Goal: Transaction & Acquisition: Purchase product/service

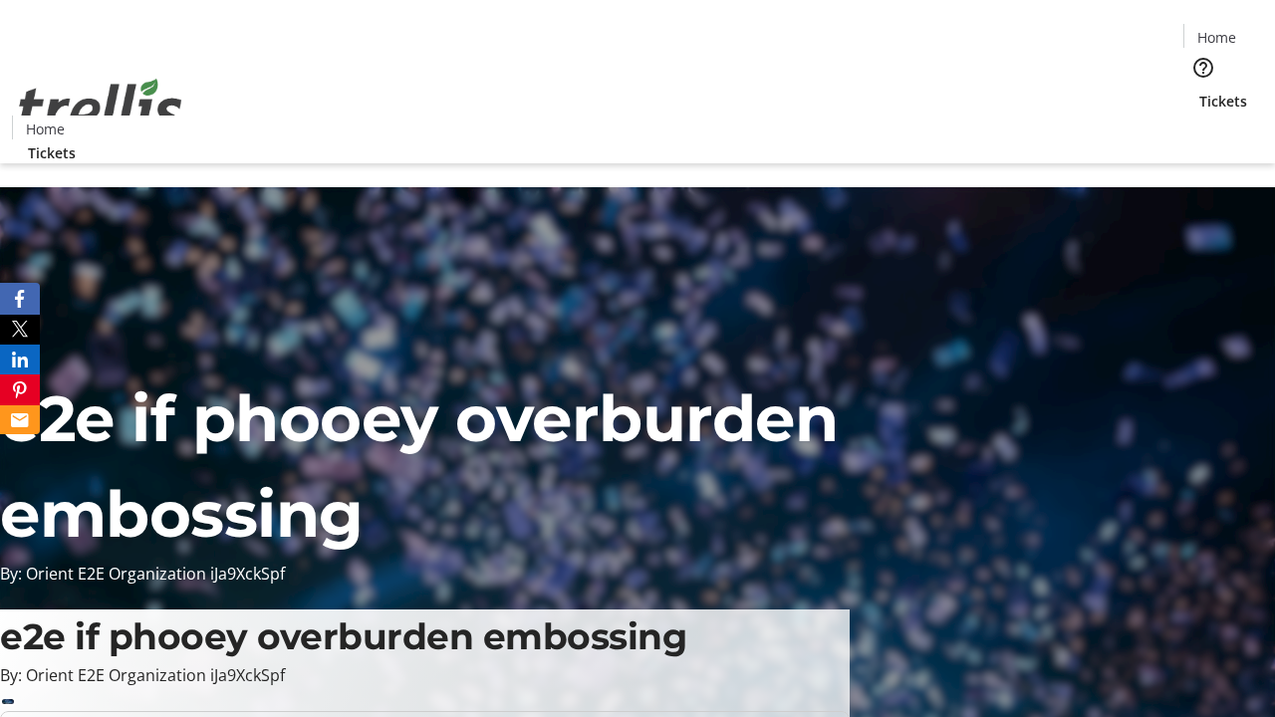
click at [1199, 91] on span "Tickets" at bounding box center [1223, 101] width 48 height 21
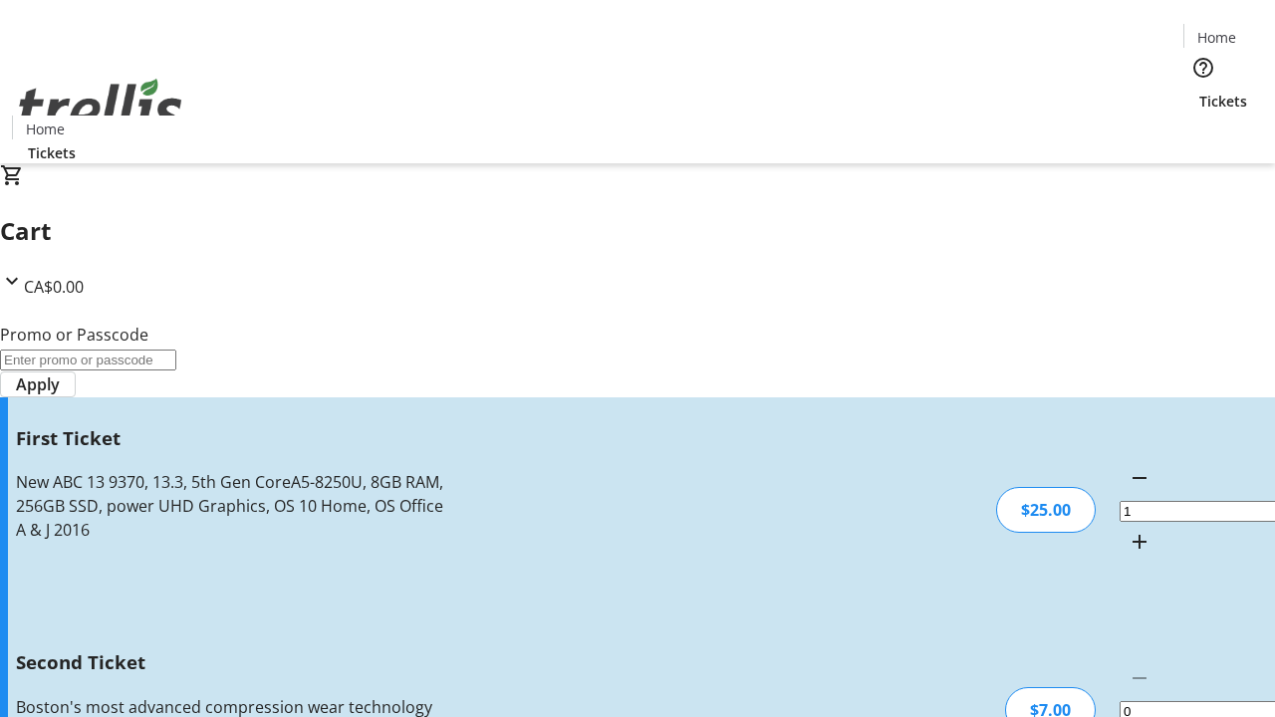
type input "2"
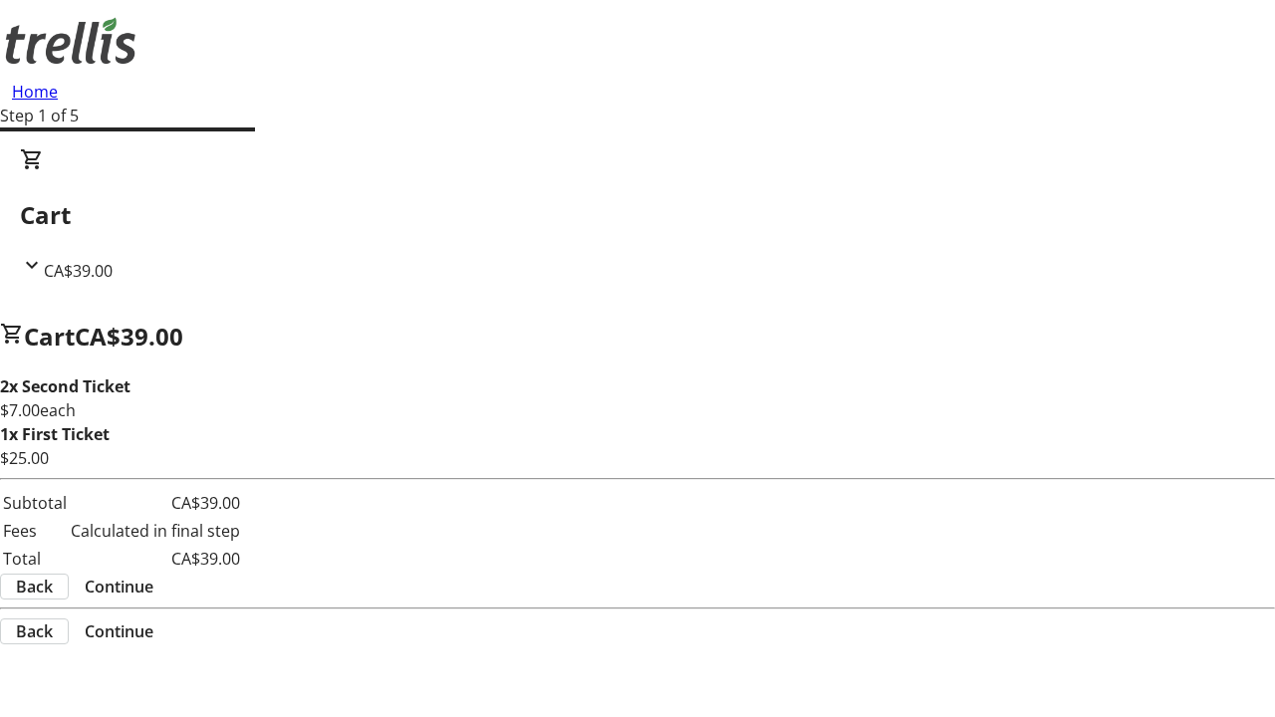
click at [153, 590] on span "Continue" at bounding box center [119, 587] width 69 height 24
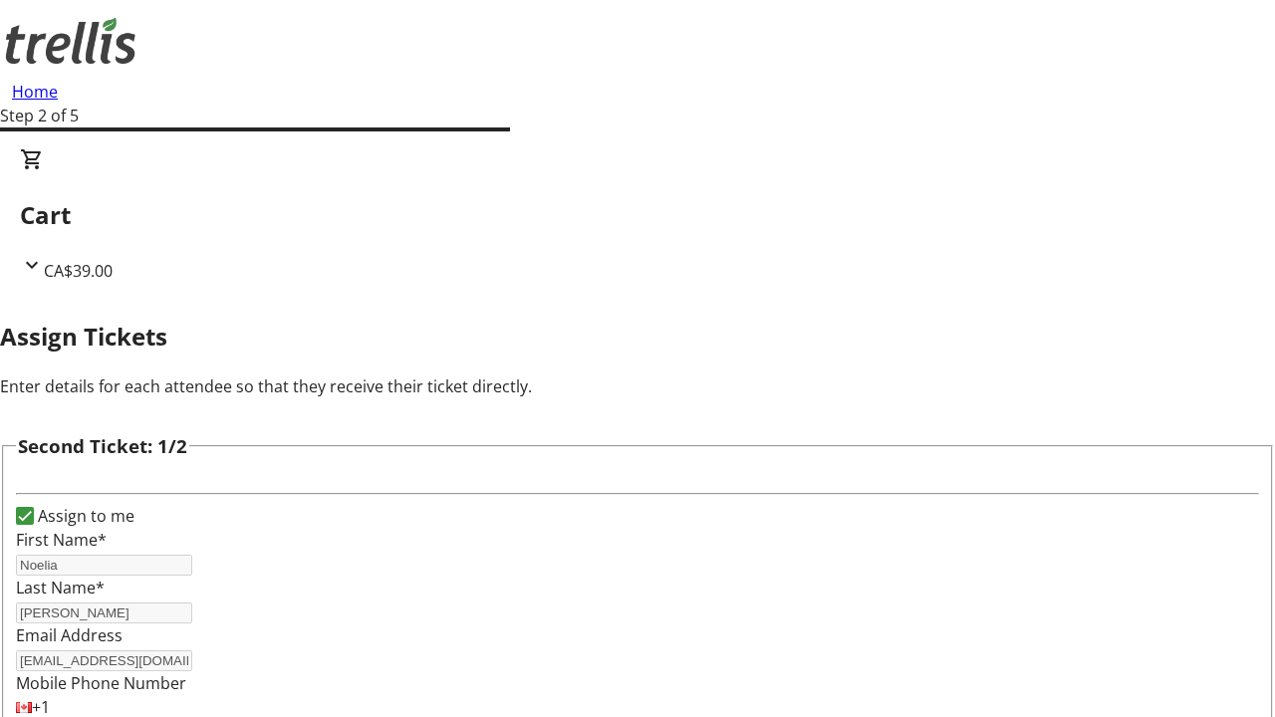
scroll to position [326, 0]
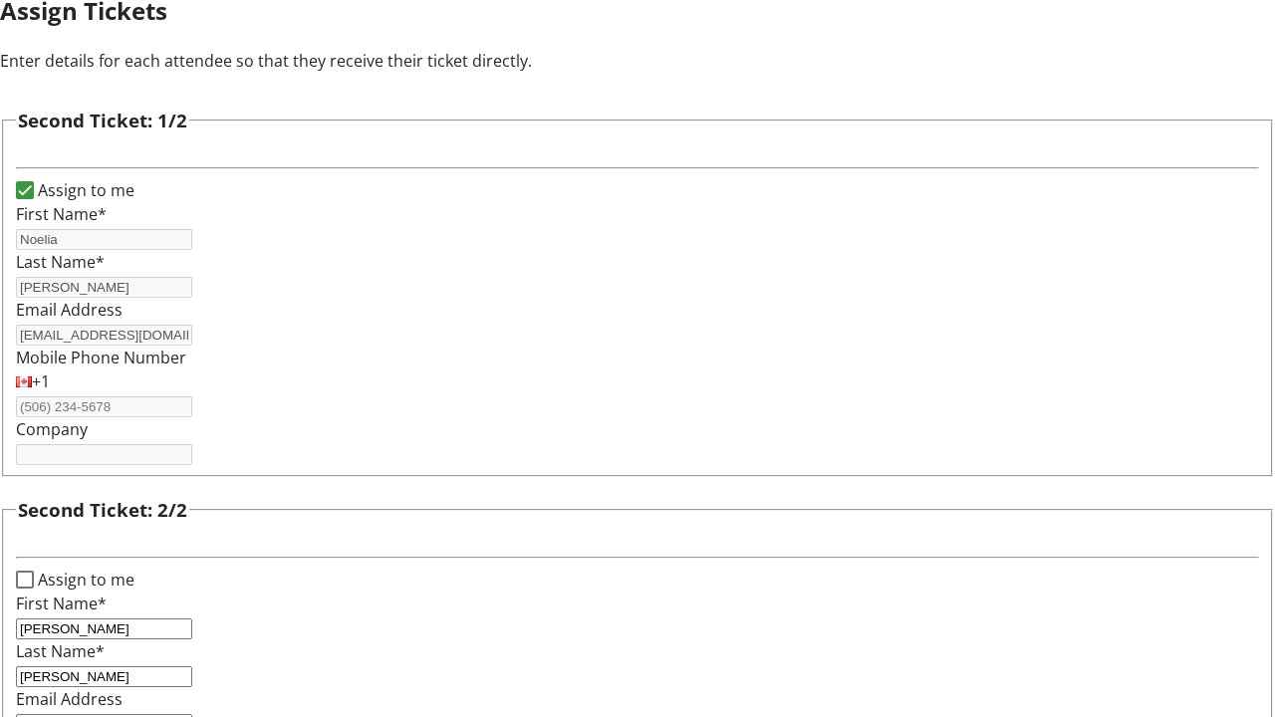
type input "[EMAIL_ADDRESS][DOMAIN_NAME]"
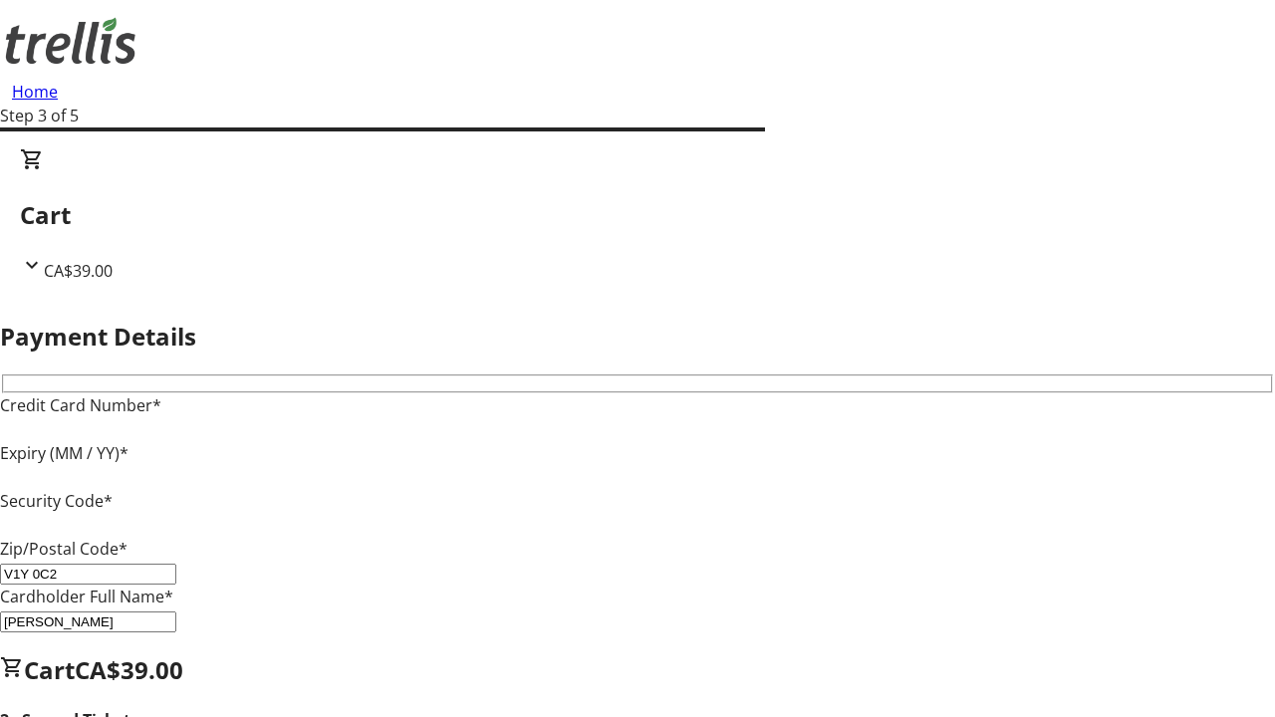
type input "V1Y 0C2"
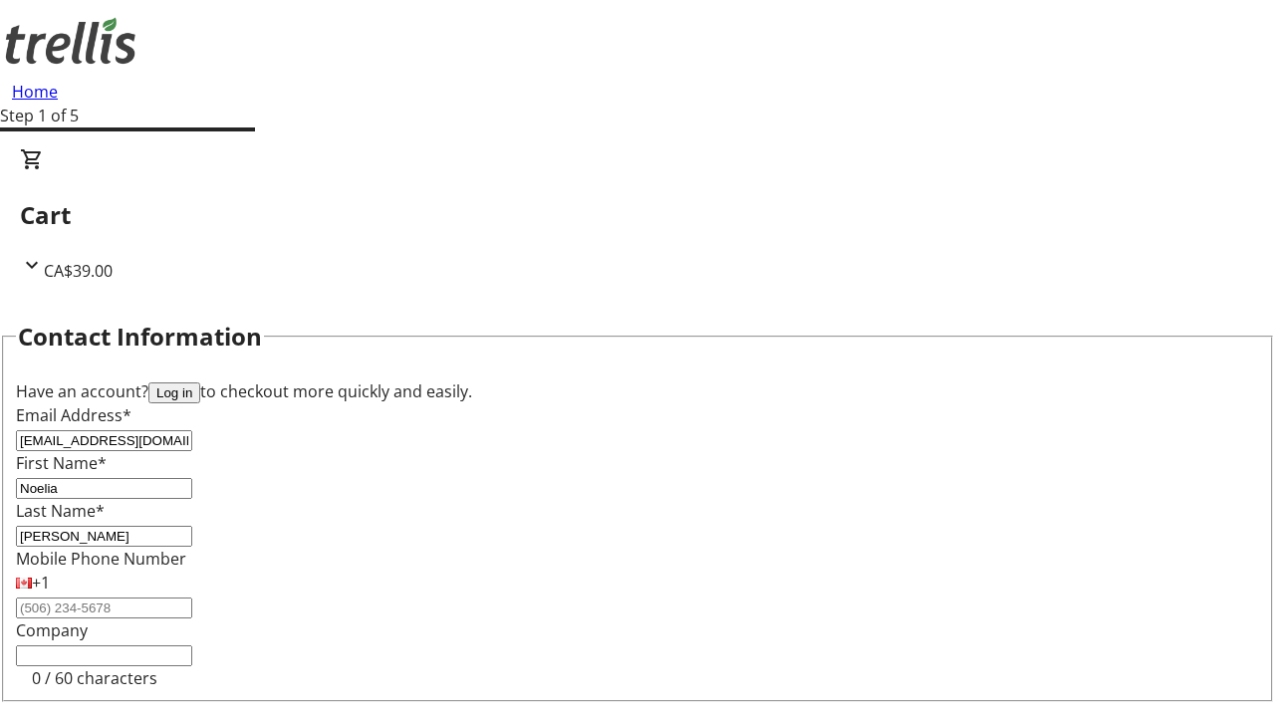
type input "[EMAIL_ADDRESS][DOMAIN_NAME]"
type input "Colby"
type input "[PERSON_NAME]"
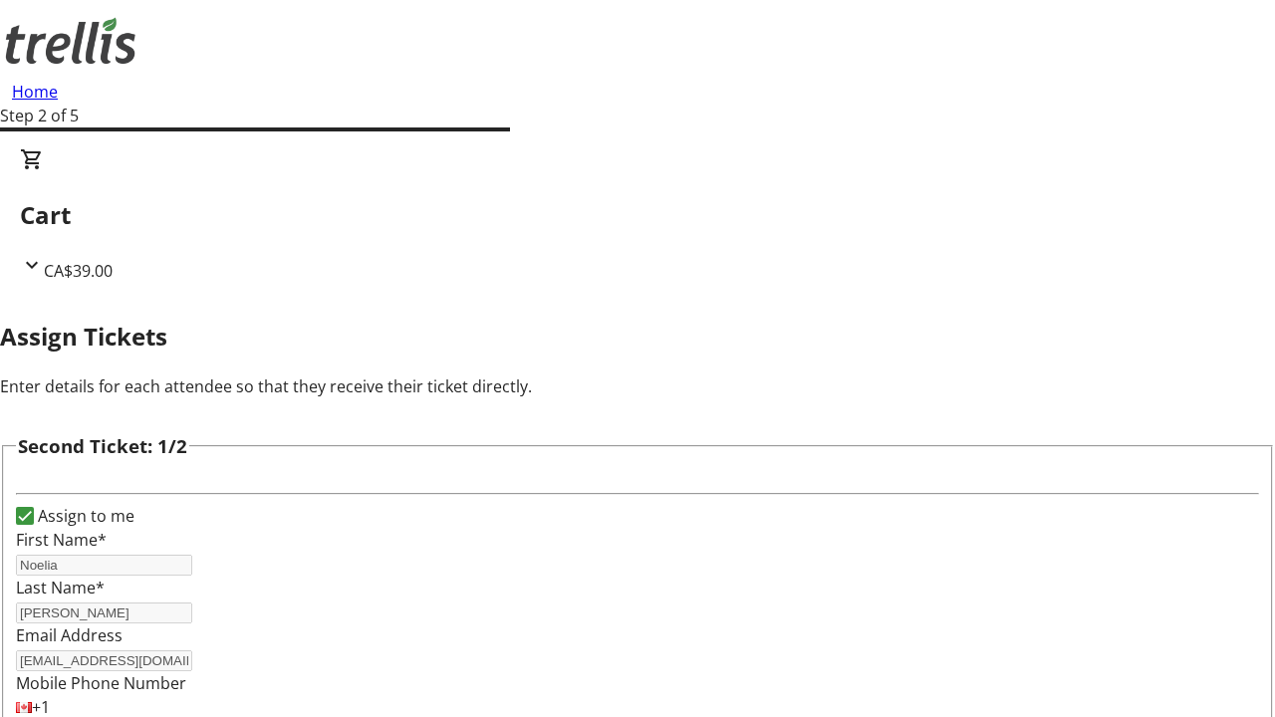
type input "New"
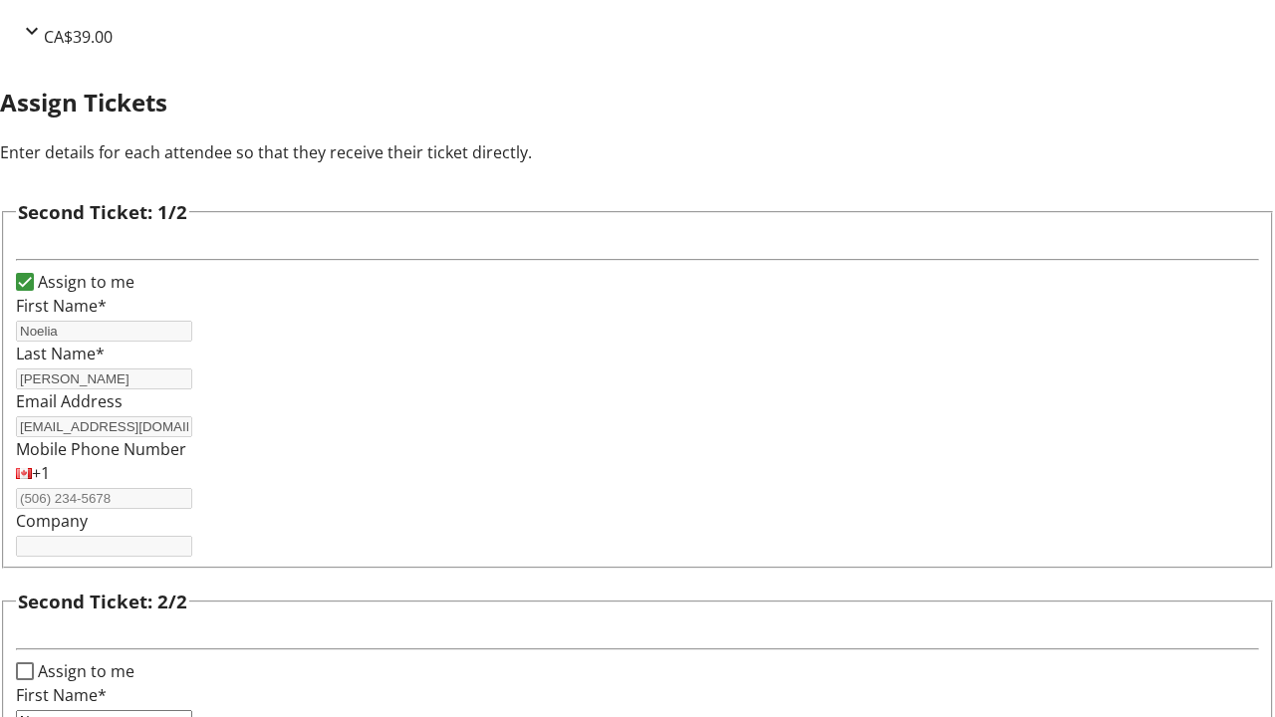
type input "Name"
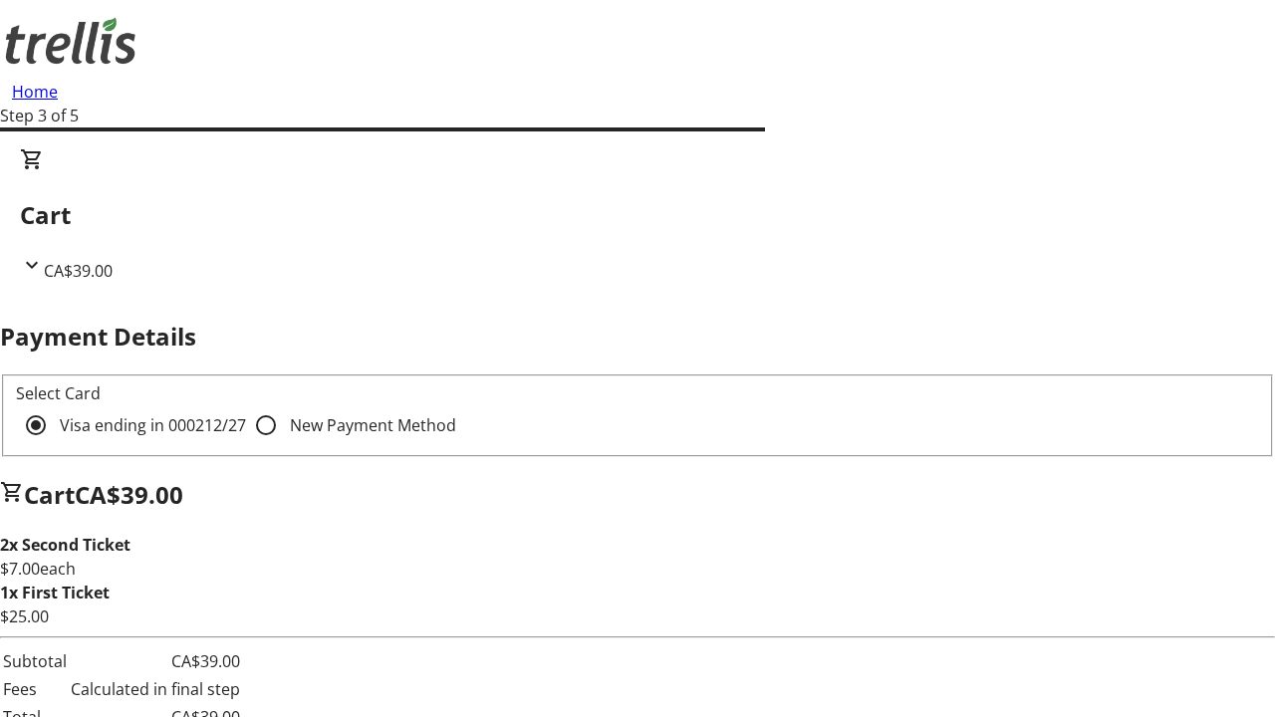
click at [246, 405] on input "New Payment Method" at bounding box center [266, 425] width 40 height 40
radio input "true"
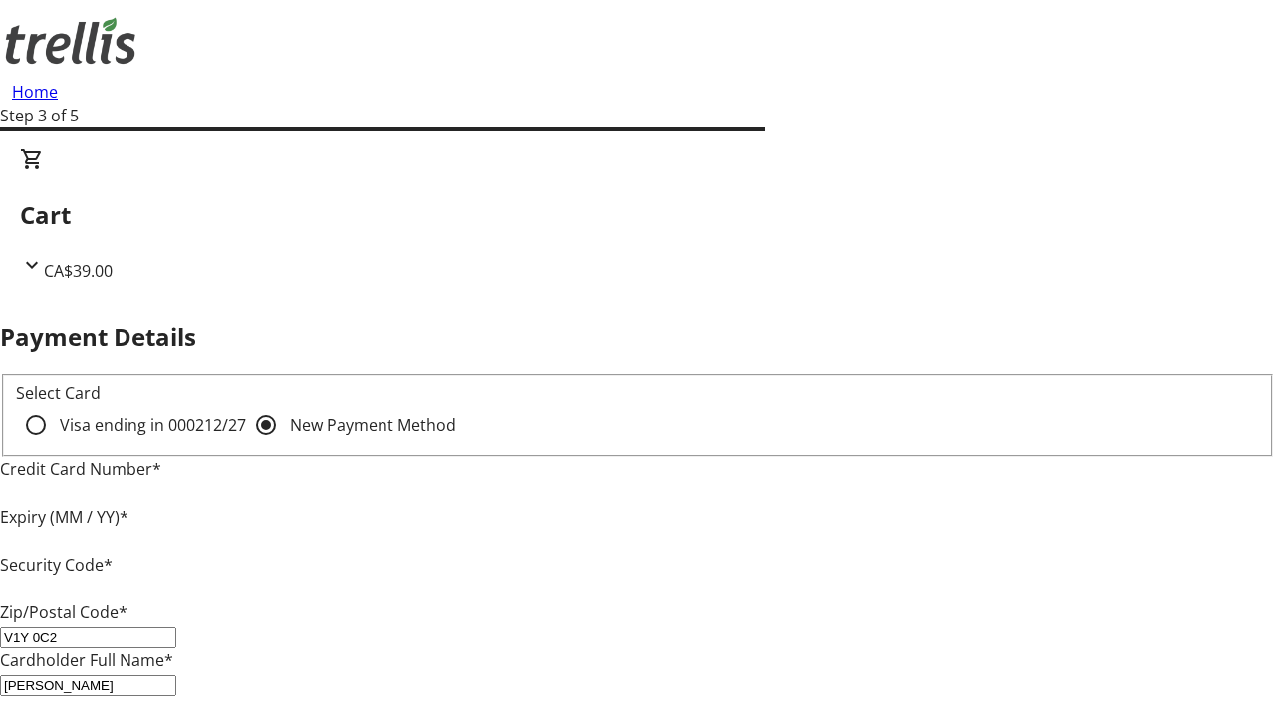
type input "V1Y 0C2"
